Goal: Information Seeking & Learning: Learn about a topic

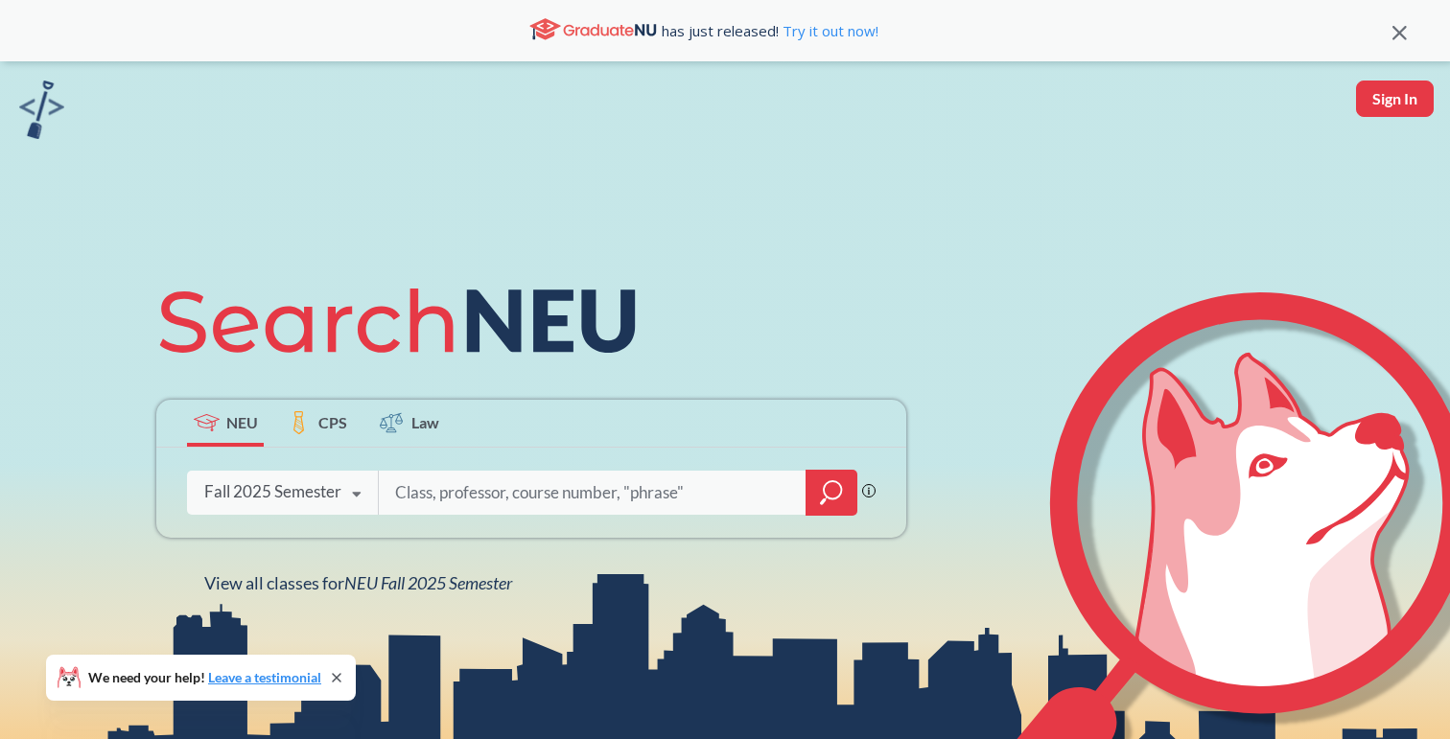
click at [471, 477] on input "search" at bounding box center [592, 493] width 399 height 40
type input "sociology"
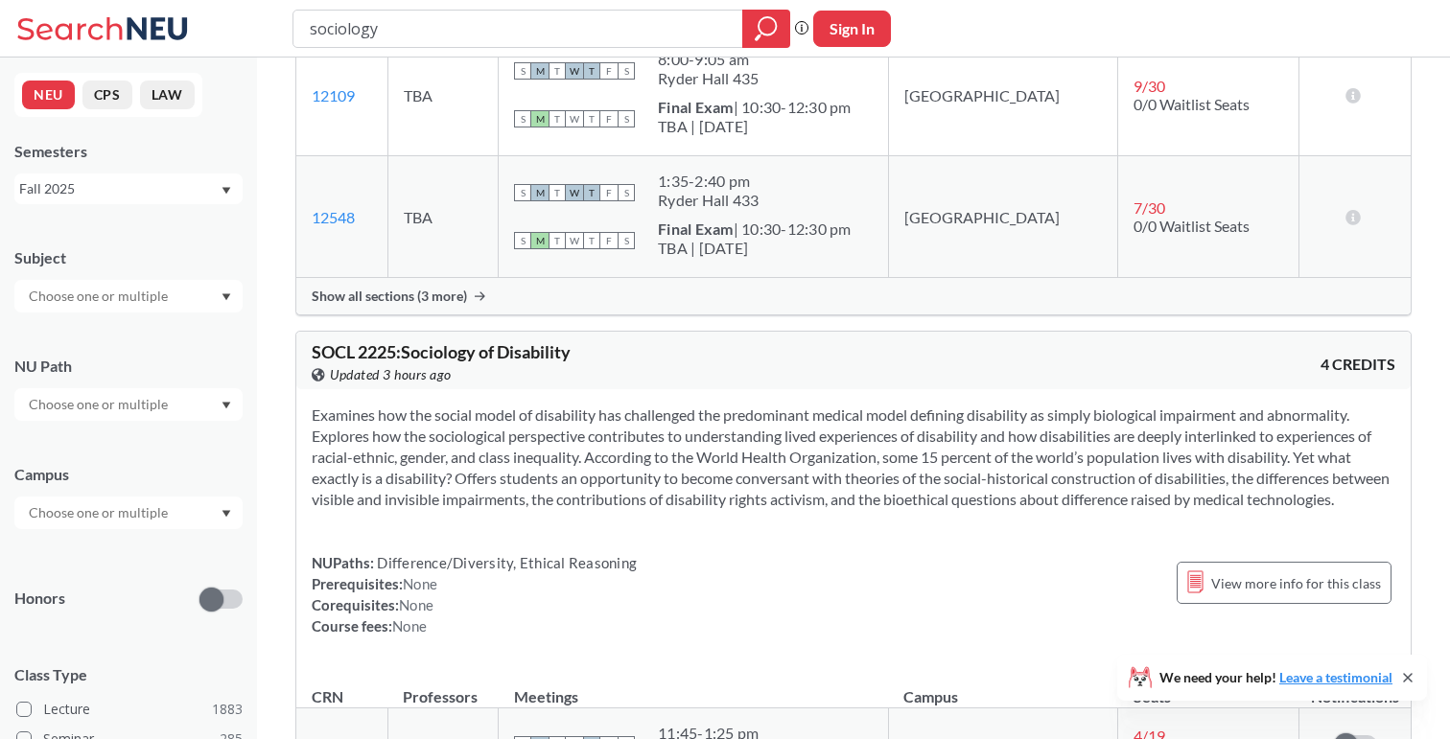
scroll to position [574, 0]
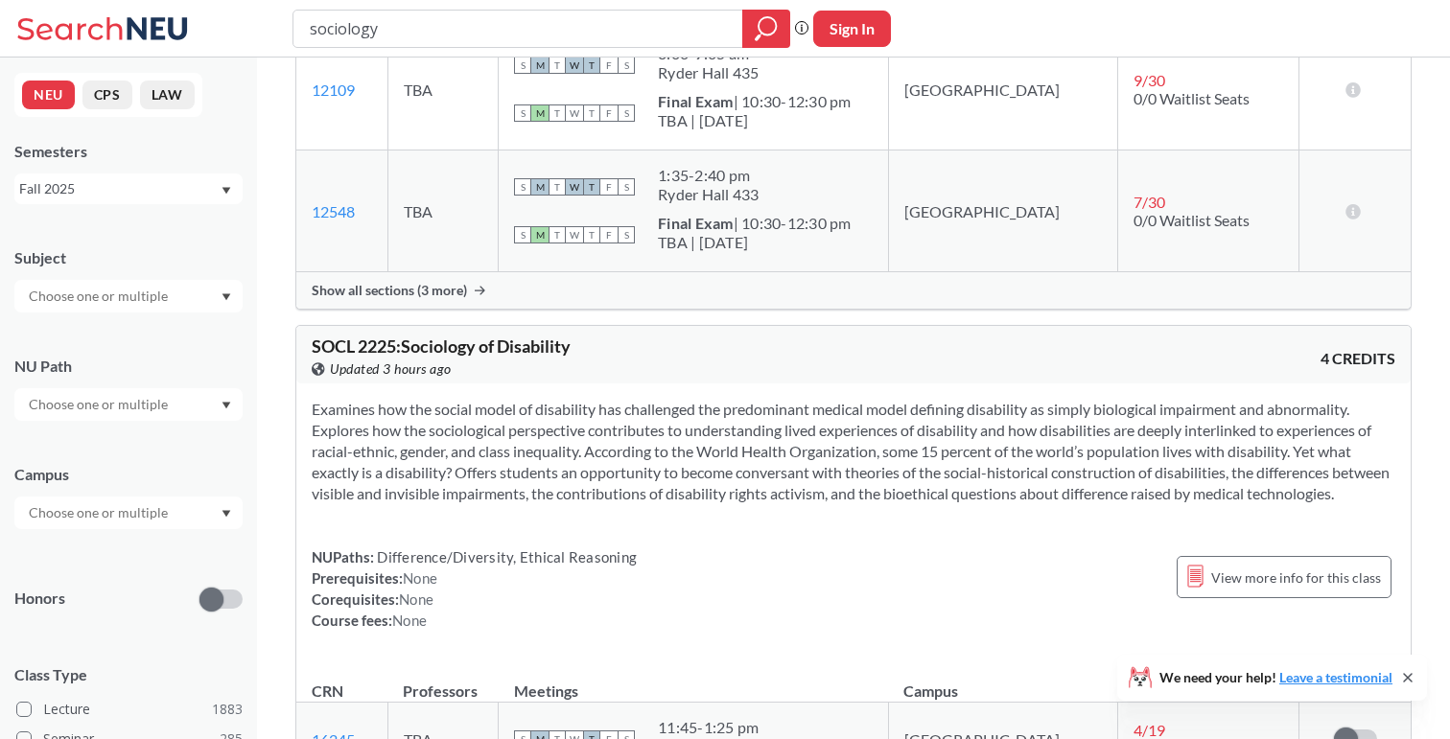
click at [440, 282] on span "Show all sections (3 more)" at bounding box center [389, 290] width 155 height 17
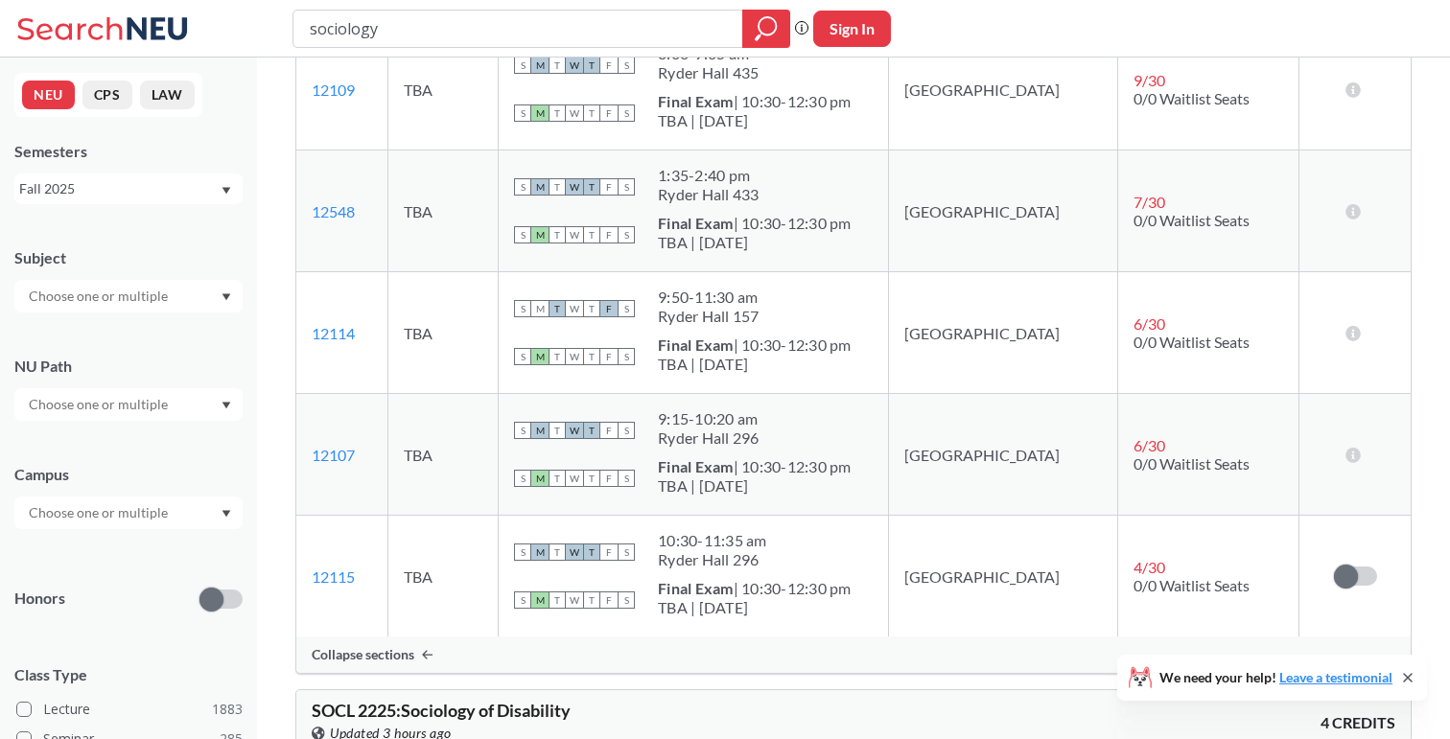
scroll to position [0, 0]
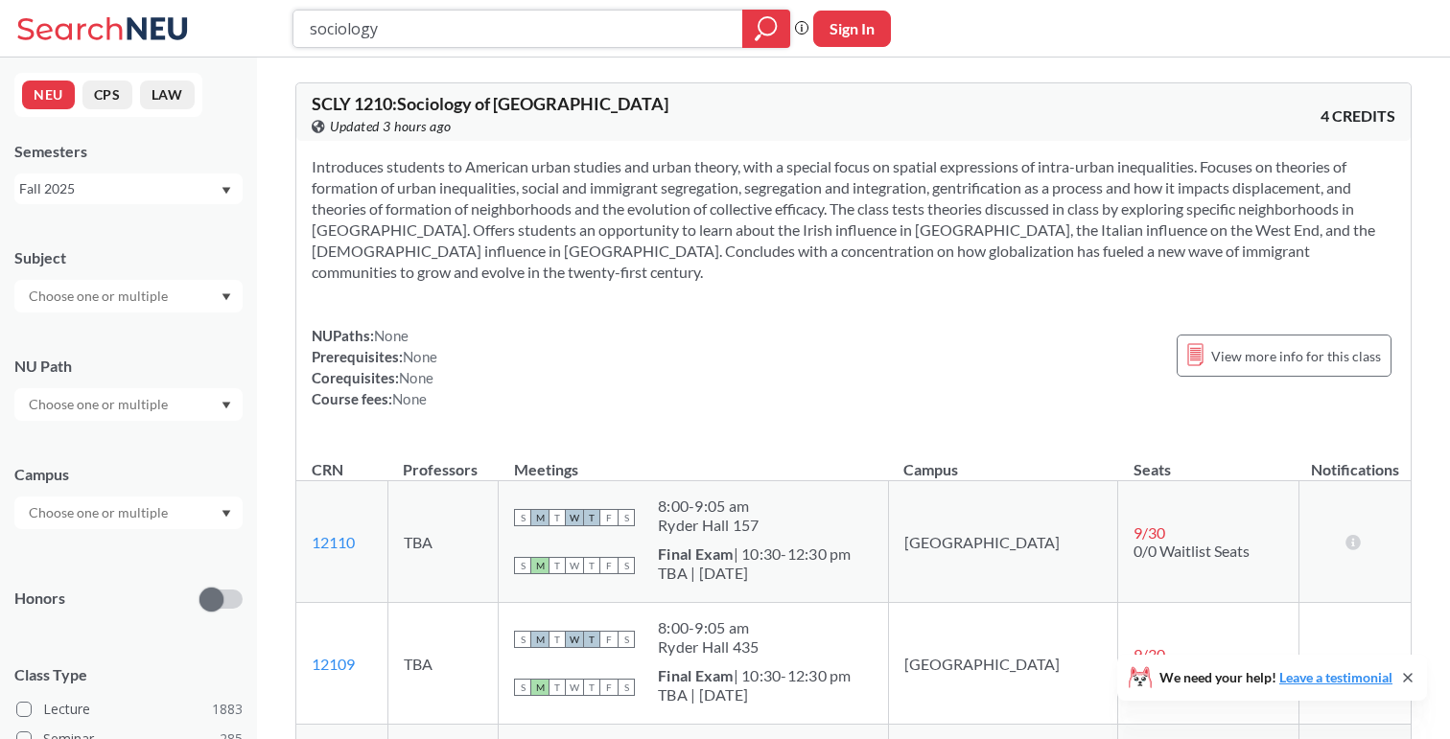
click at [411, 15] on input "sociology" at bounding box center [518, 28] width 421 height 33
type input "photo"
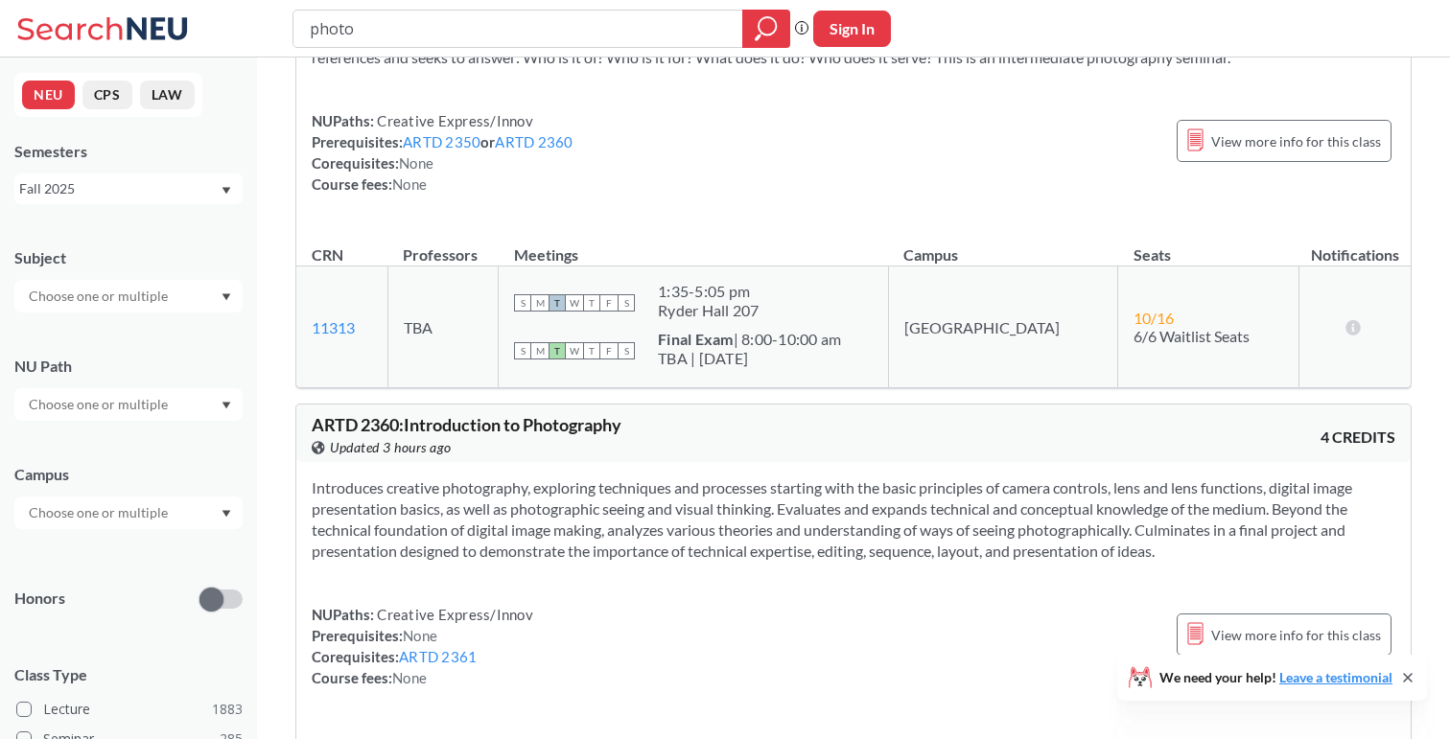
scroll to position [1721, 0]
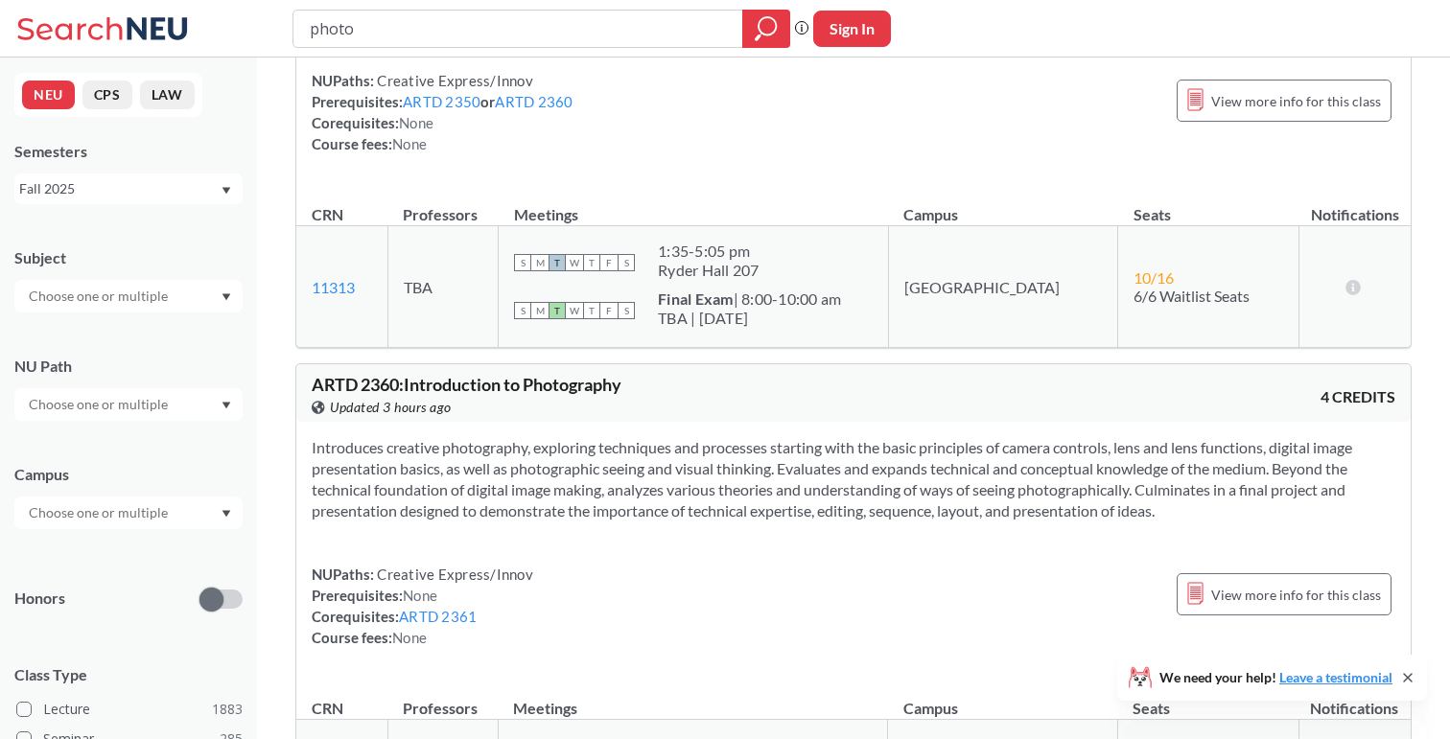
click at [506, 30] on input "photo" at bounding box center [518, 28] width 421 height 33
type input "art"
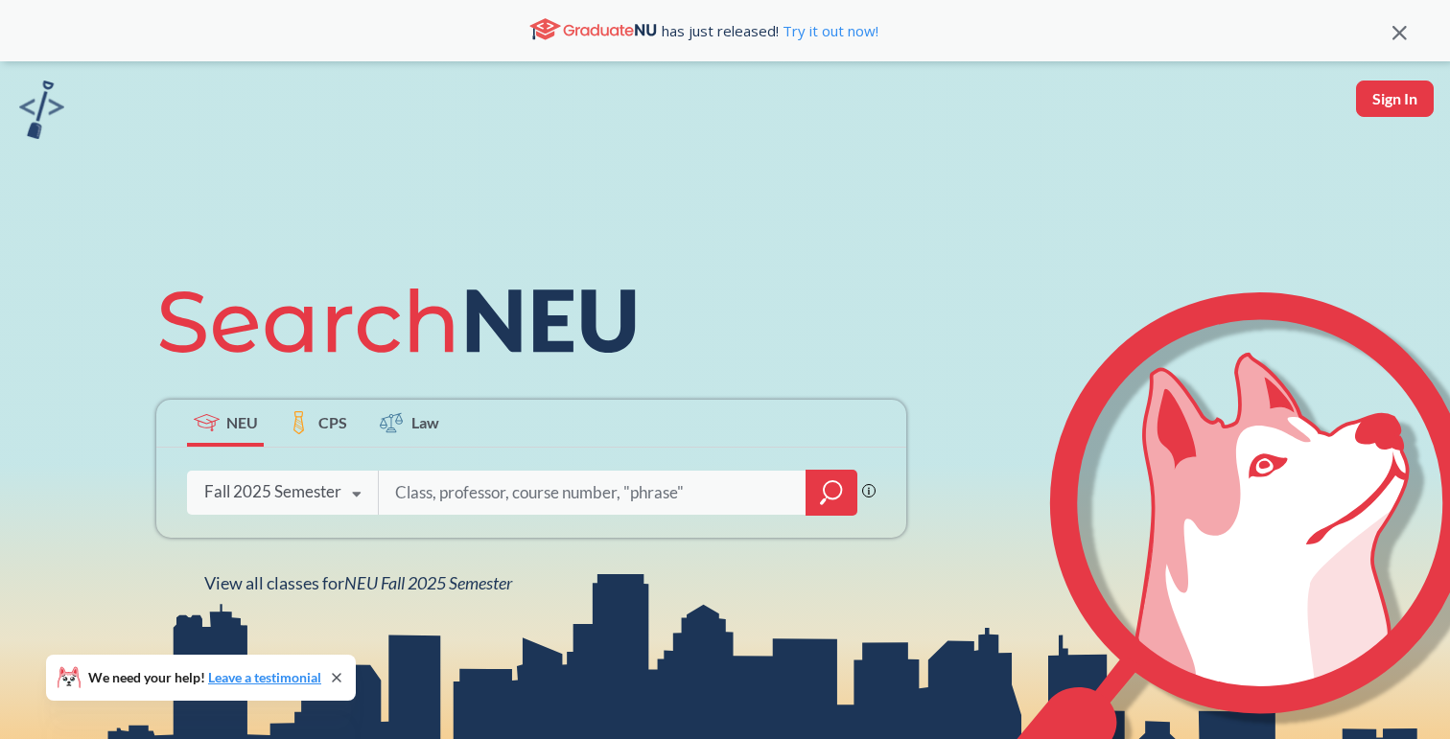
click at [653, 517] on div "Phrase search guarantees the exact search appears in the results. Ex. If you wa…" at bounding box center [531, 493] width 750 height 90
click at [664, 494] on input "search" at bounding box center [592, 493] width 399 height 40
type input "health"
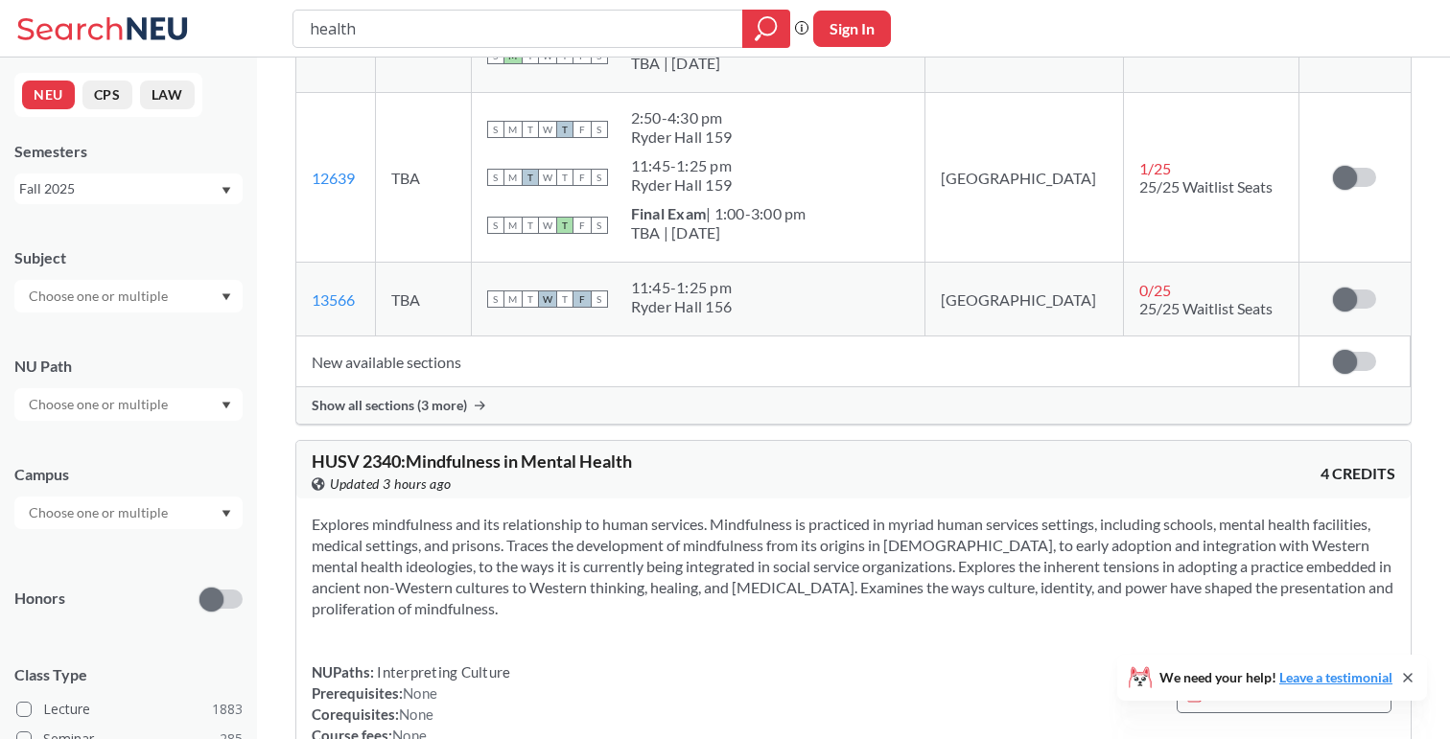
scroll to position [13019, 0]
